Goal: Find specific page/section: Find specific page/section

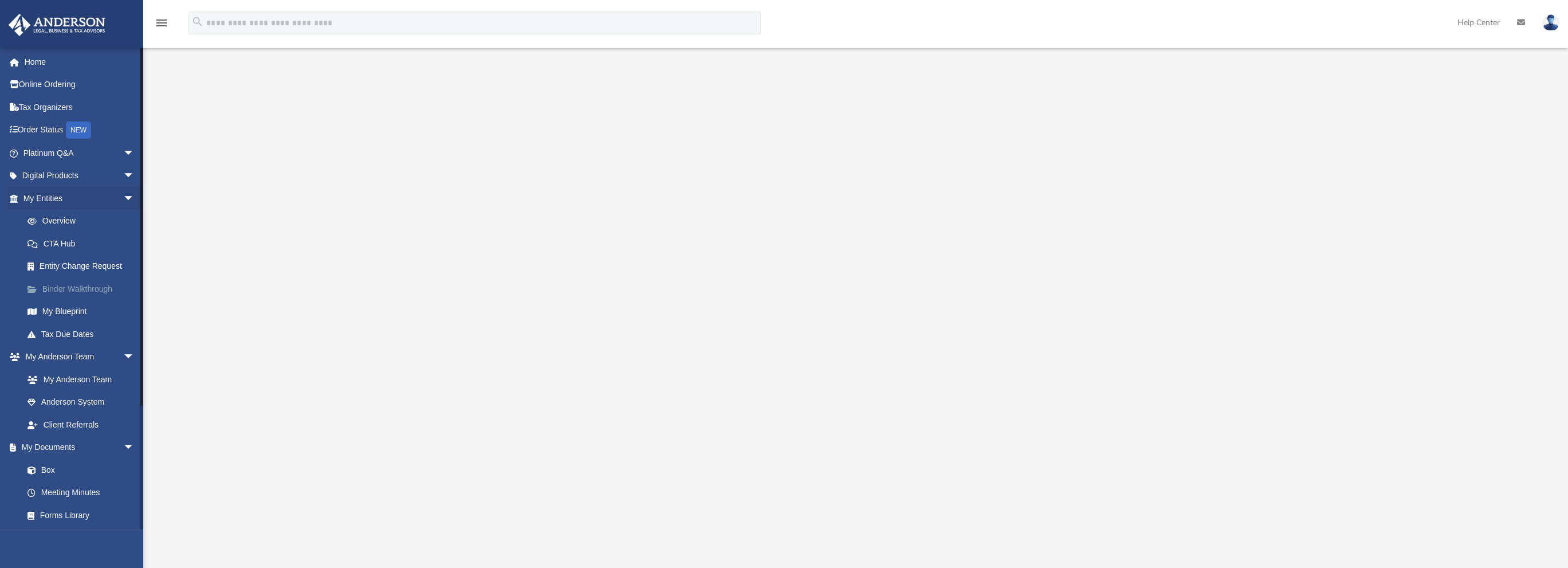
click at [91, 286] on link "Binder Walkthrough" at bounding box center [83, 288] width 136 height 23
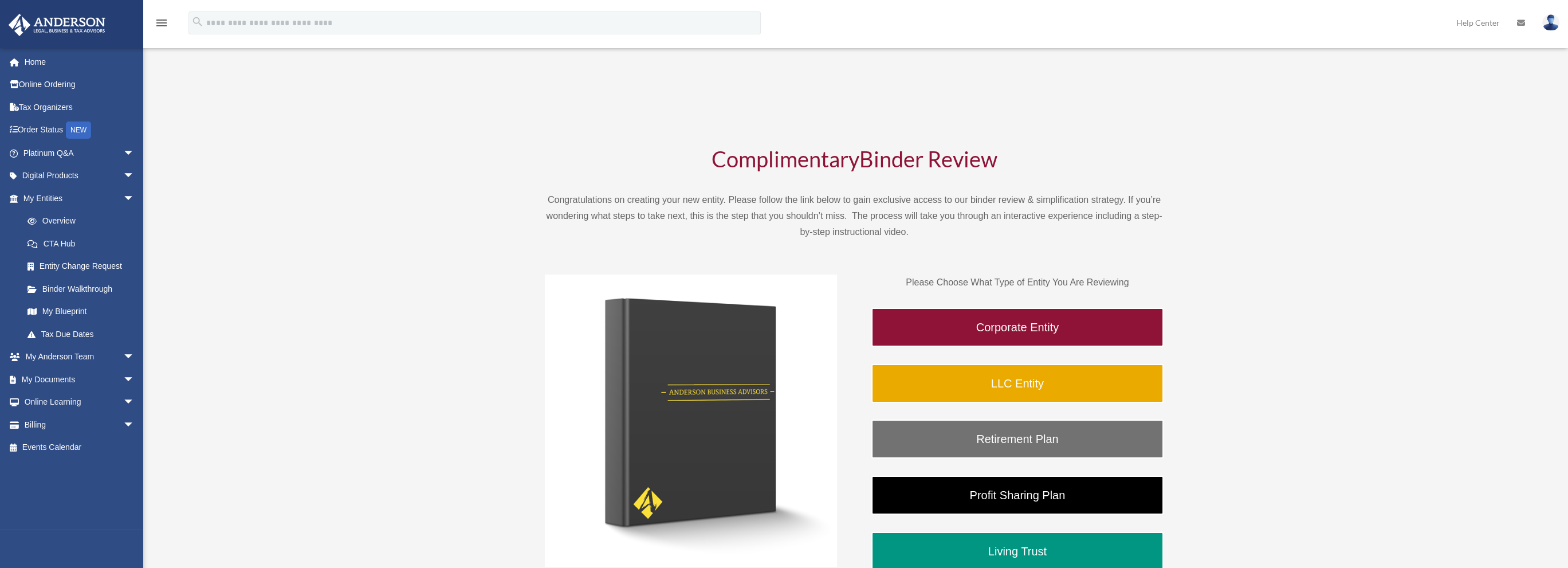
click at [65, 313] on link "My Blueprint" at bounding box center [83, 311] width 136 height 23
